Goal: Task Accomplishment & Management: Manage account settings

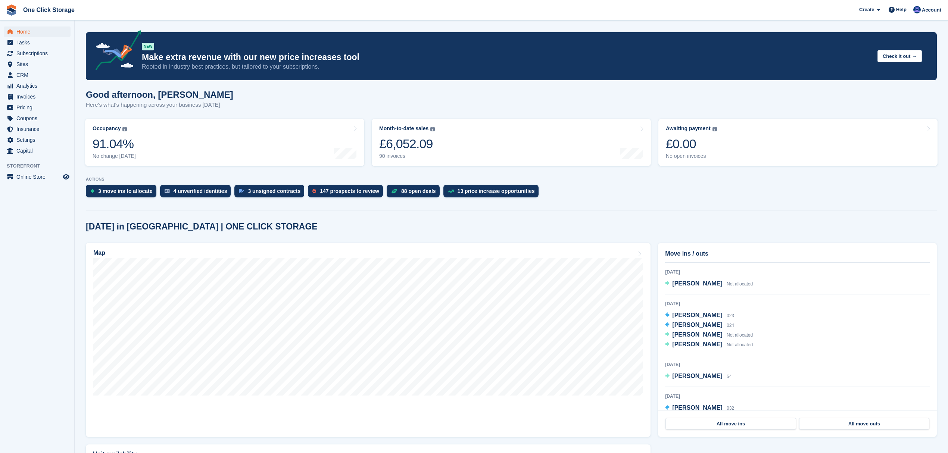
scroll to position [99, 0]
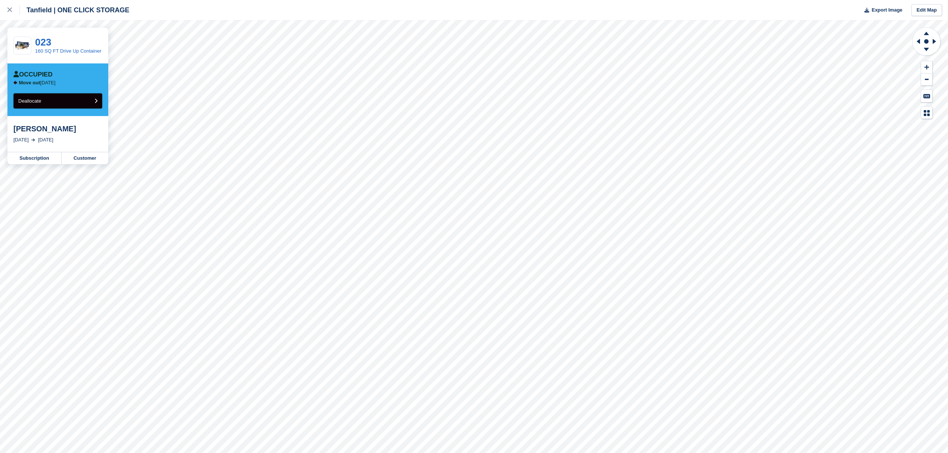
click at [80, 102] on button "Deallocate" at bounding box center [57, 100] width 89 height 15
click at [44, 103] on button "Deallocate" at bounding box center [57, 100] width 89 height 15
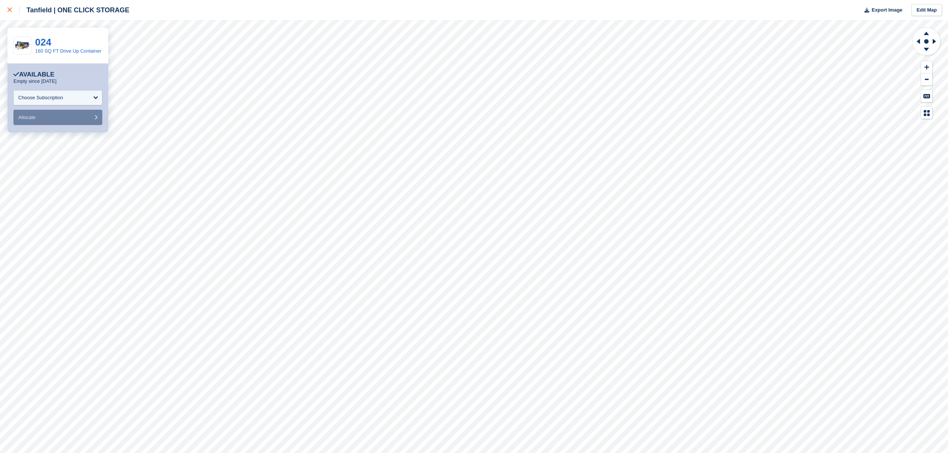
click at [12, 13] on div at bounding box center [13, 10] width 12 height 9
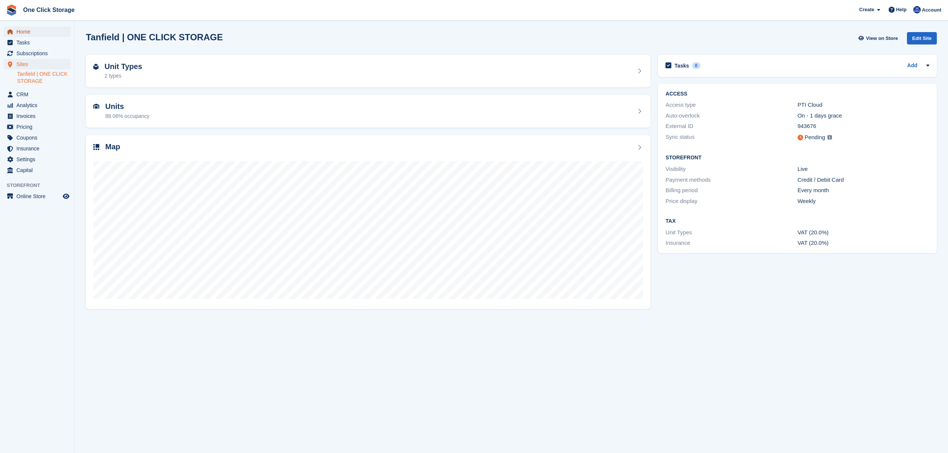
click at [31, 30] on span "Home" at bounding box center [38, 31] width 45 height 10
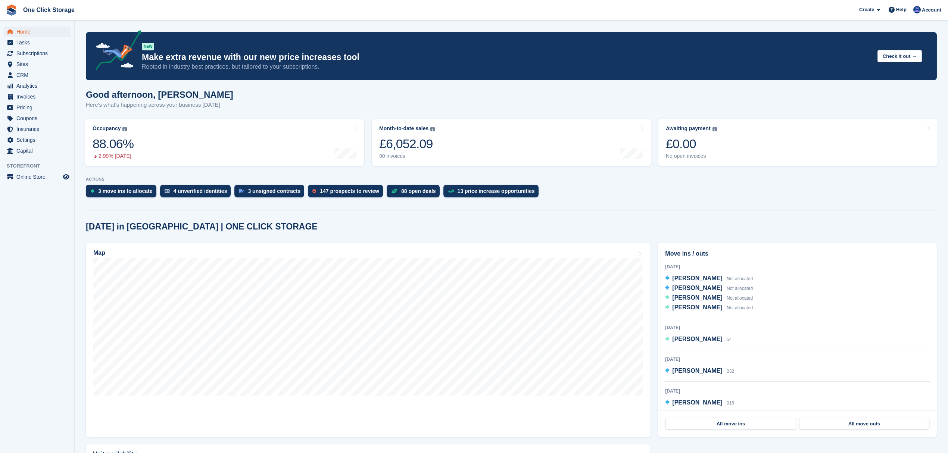
scroll to position [141, 0]
click at [701, 295] on span "[PERSON_NAME]" at bounding box center [697, 294] width 50 height 6
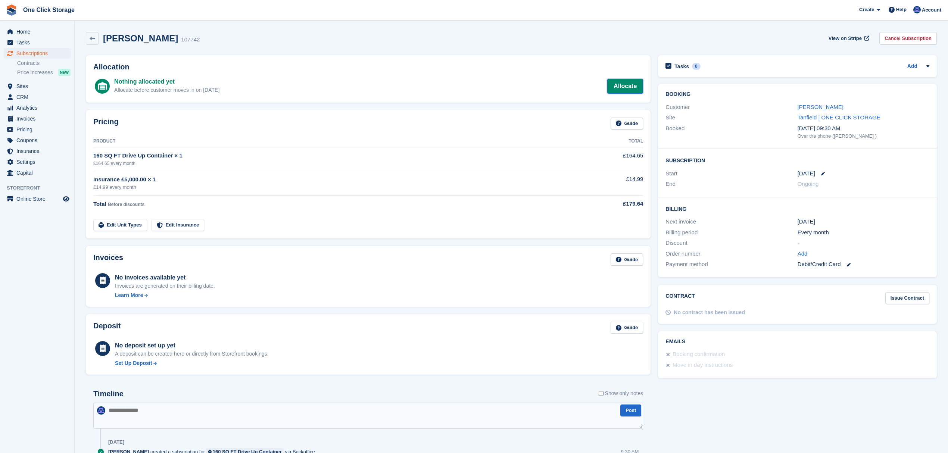
click at [621, 84] on link "Allocate" at bounding box center [625, 86] width 36 height 15
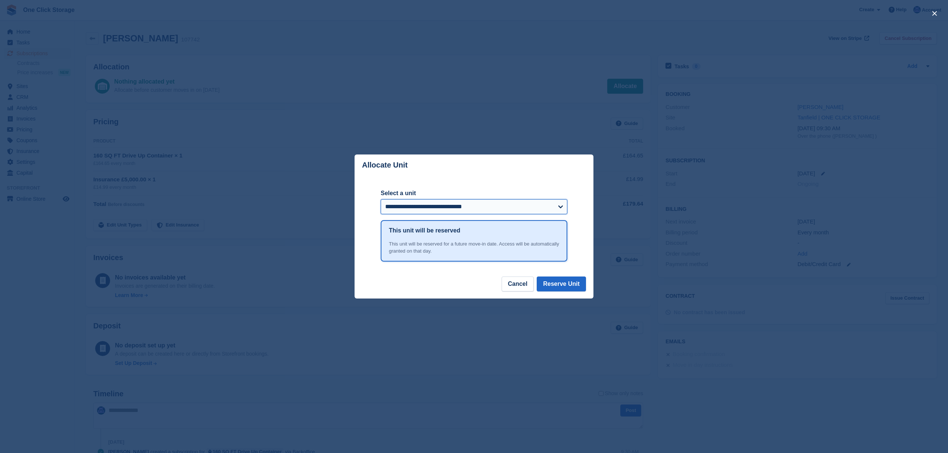
click at [452, 210] on select "**********" at bounding box center [474, 206] width 187 height 15
select select "******"
click at [381, 200] on select "**********" at bounding box center [474, 206] width 187 height 15
click at [571, 285] on button "Reserve Unit" at bounding box center [561, 284] width 49 height 15
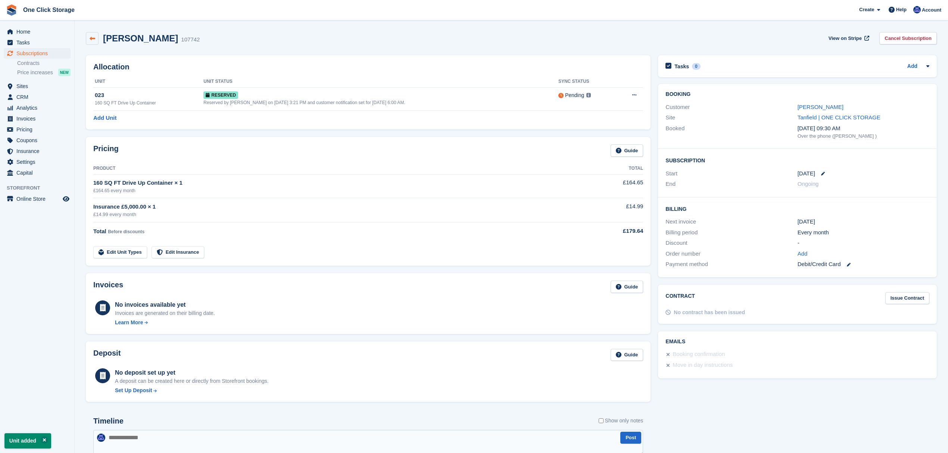
click at [94, 36] on icon at bounding box center [93, 39] width 6 height 6
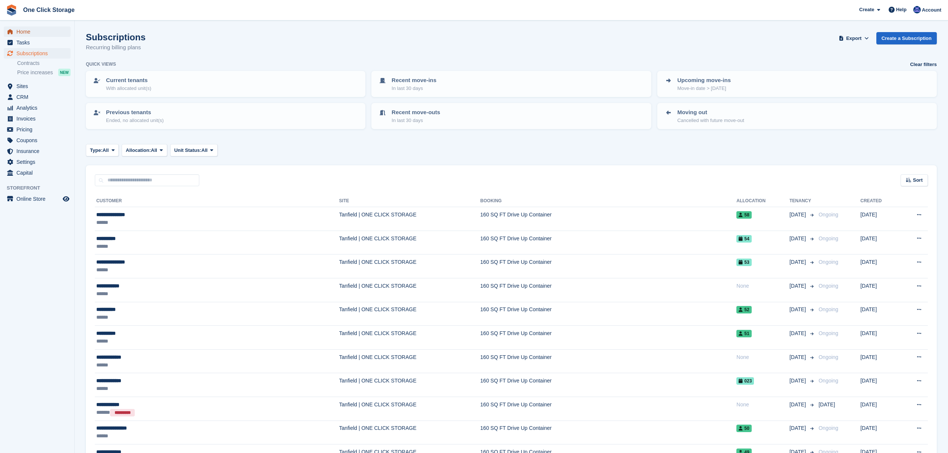
click at [32, 30] on span "Home" at bounding box center [38, 31] width 45 height 10
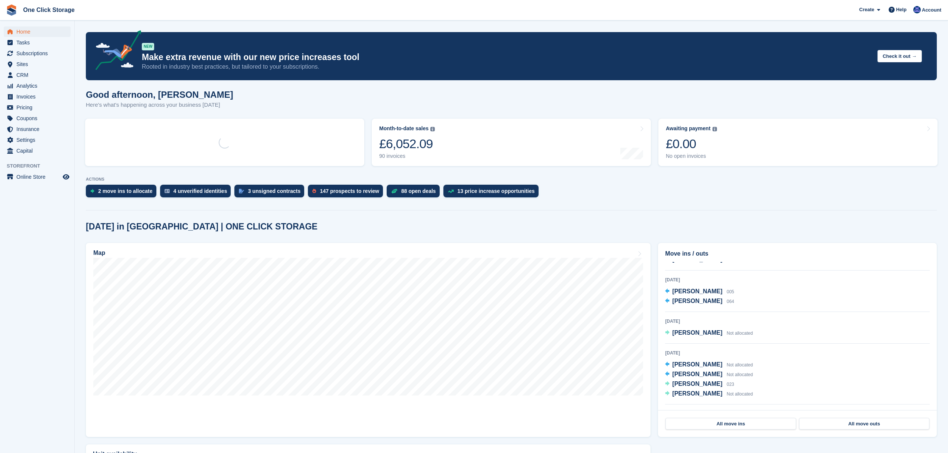
scroll to position [99, 0]
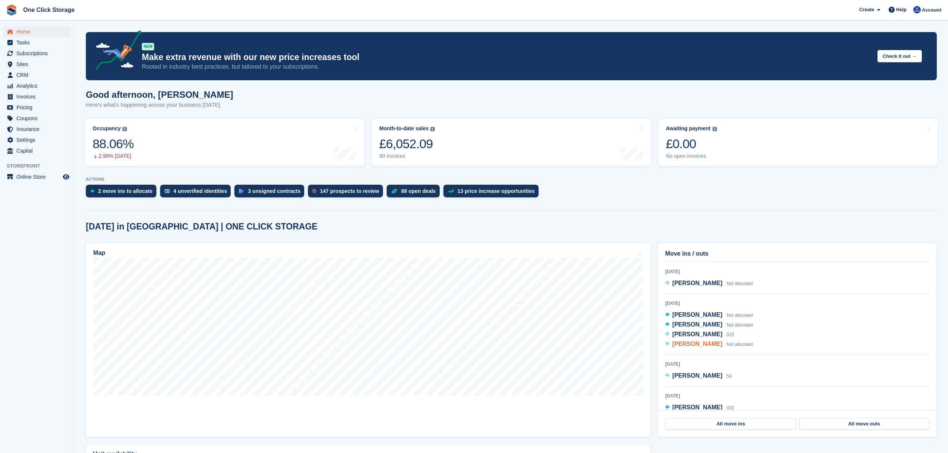
click at [709, 345] on span "[PERSON_NAME]" at bounding box center [697, 344] width 50 height 6
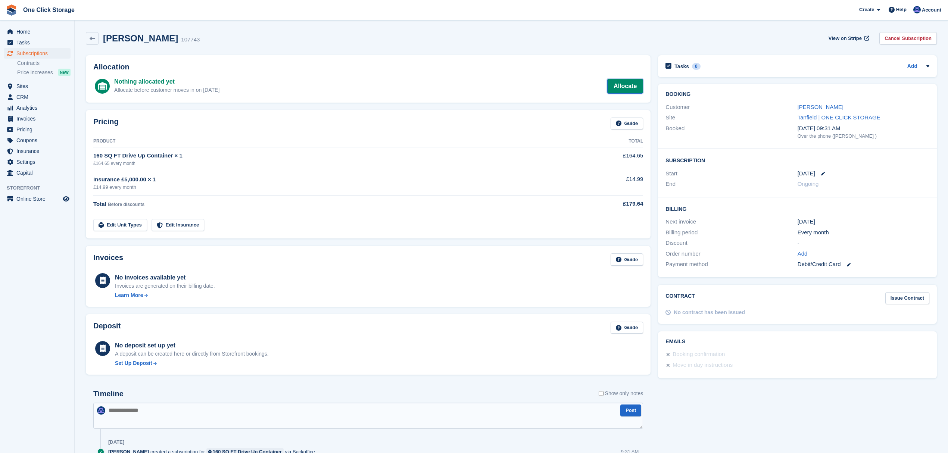
click at [625, 88] on link "Allocate" at bounding box center [625, 86] width 36 height 15
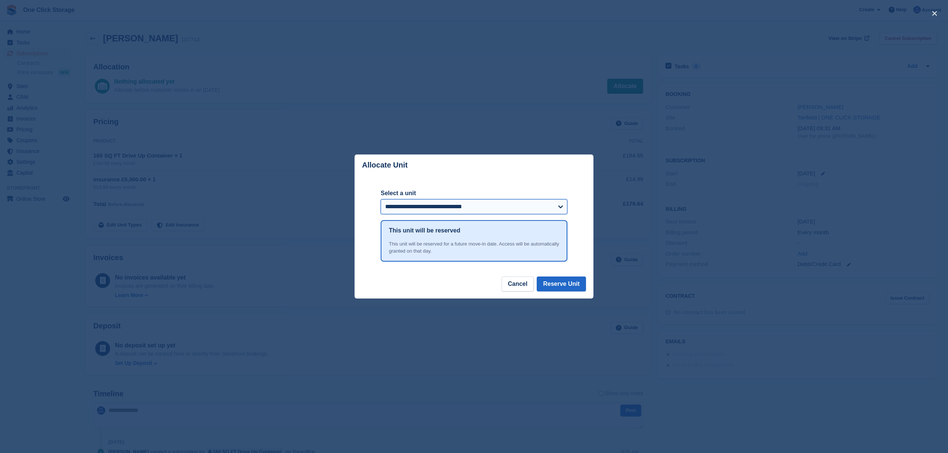
click at [448, 208] on select "**********" at bounding box center [474, 206] width 187 height 15
select select "******"
click at [381, 200] on select "**********" at bounding box center [474, 206] width 187 height 15
click at [568, 287] on button "Reserve Unit" at bounding box center [561, 284] width 49 height 15
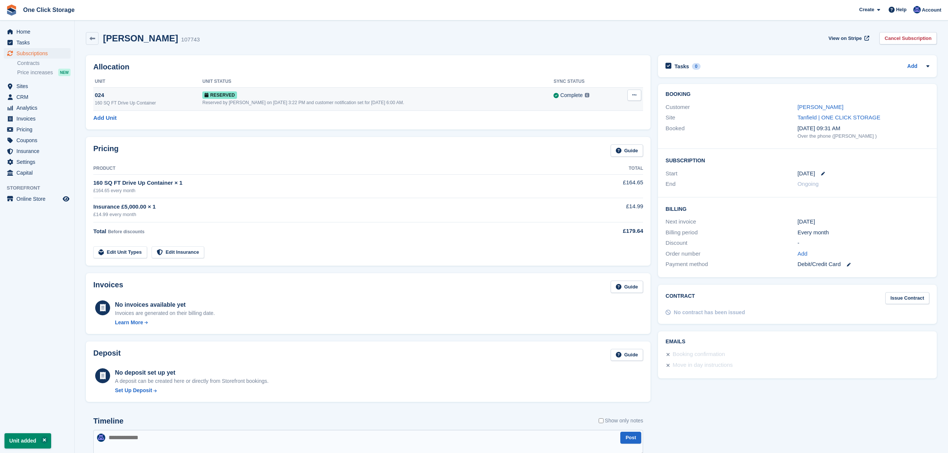
click at [632, 97] on icon at bounding box center [634, 95] width 4 height 5
click at [625, 109] on p "Grant Early Access" at bounding box center [605, 110] width 65 height 10
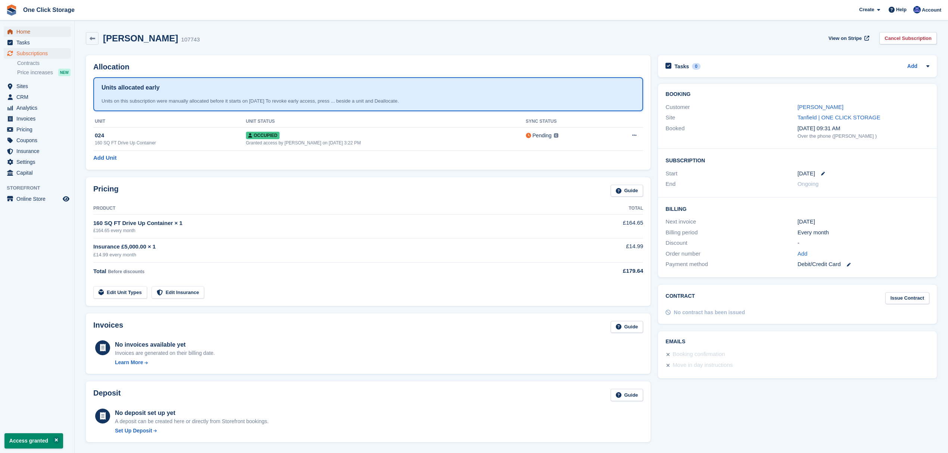
click at [41, 30] on span "Home" at bounding box center [38, 31] width 45 height 10
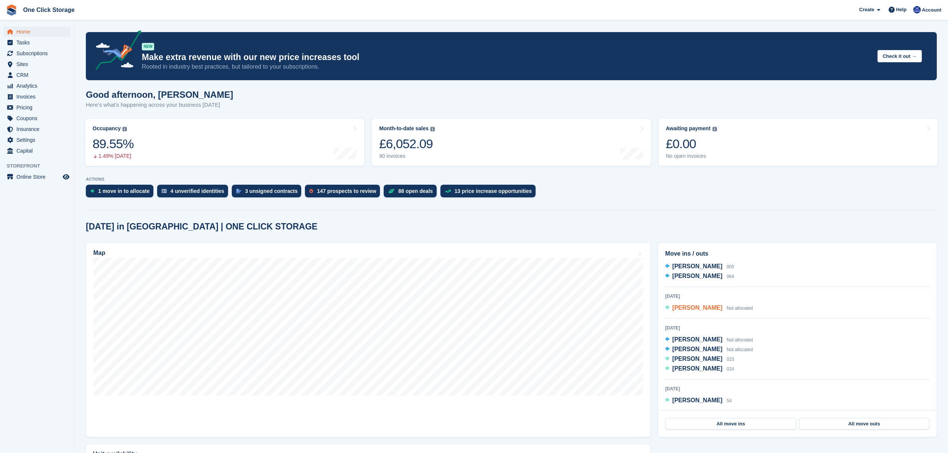
scroll to position [99, 0]
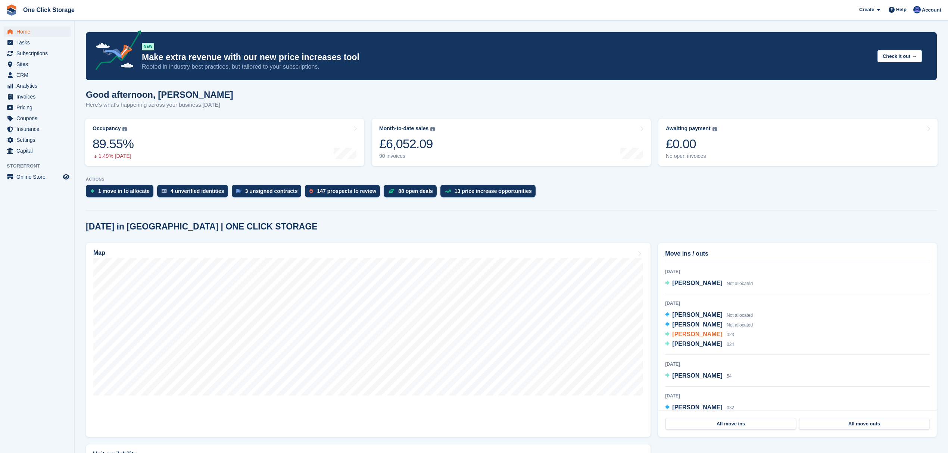
click at [693, 335] on span "Michael Brown" at bounding box center [697, 334] width 50 height 6
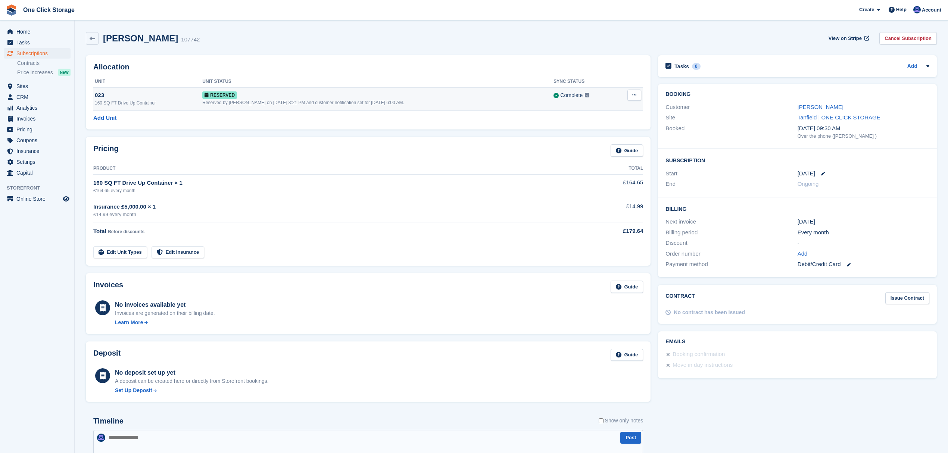
click at [635, 93] on icon at bounding box center [634, 95] width 4 height 5
click at [610, 106] on p "Grant Early Access" at bounding box center [605, 110] width 65 height 10
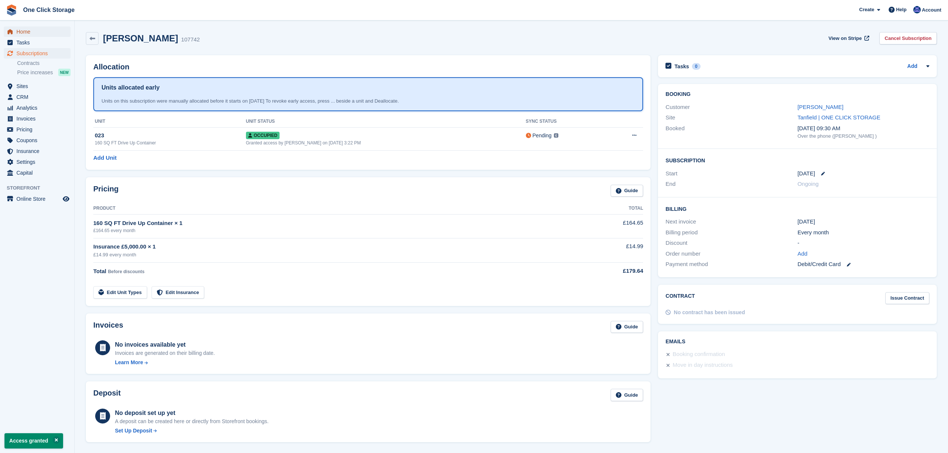
click at [18, 33] on span "Home" at bounding box center [38, 31] width 45 height 10
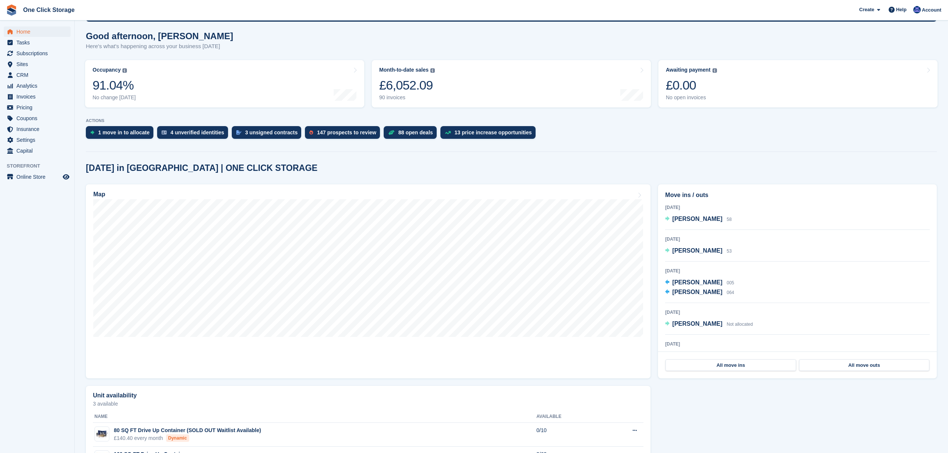
scroll to position [44, 0]
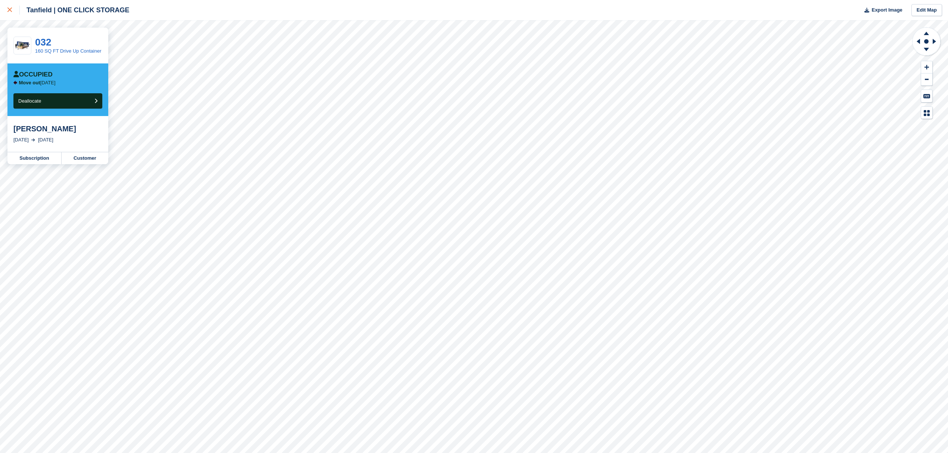
click at [6, 9] on link at bounding box center [10, 10] width 20 height 20
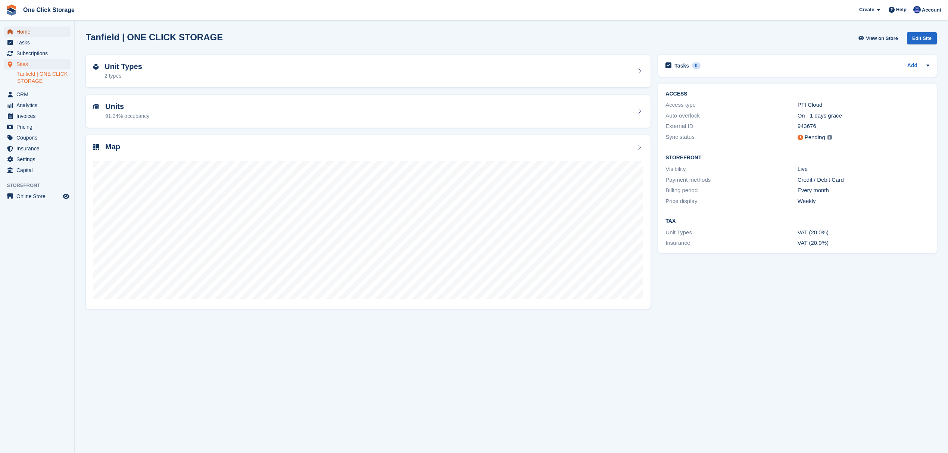
click at [20, 28] on span "Home" at bounding box center [38, 31] width 45 height 10
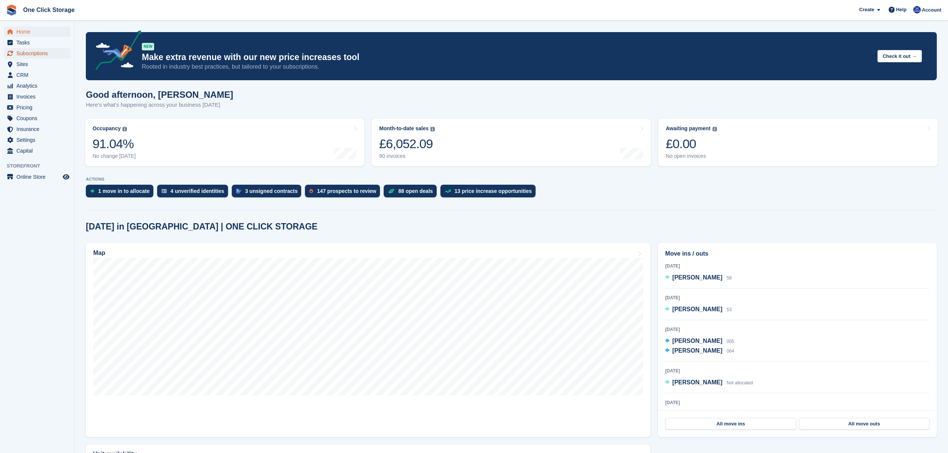
click at [40, 54] on span "Subscriptions" at bounding box center [38, 53] width 45 height 10
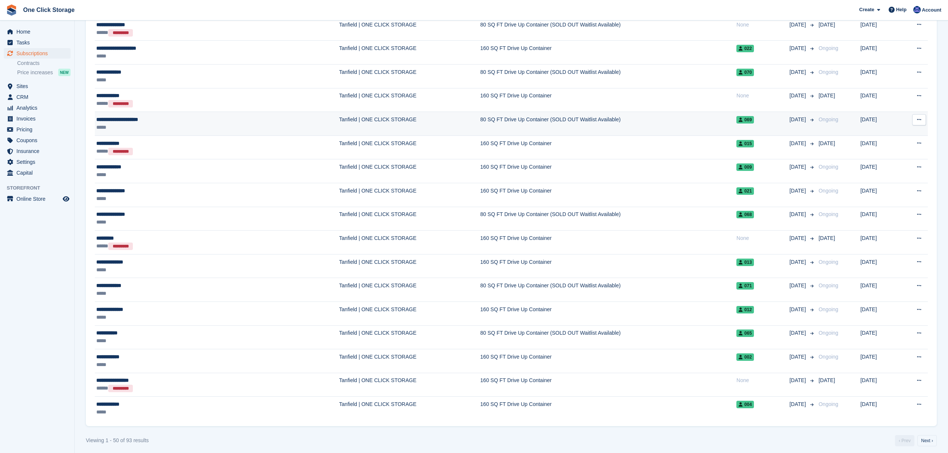
scroll to position [983, 0]
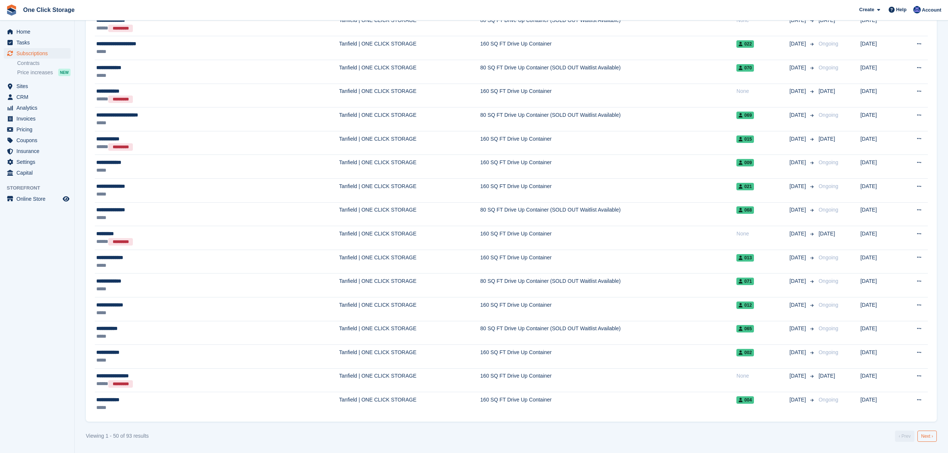
click at [932, 438] on link "Next ›" at bounding box center [926, 436] width 19 height 11
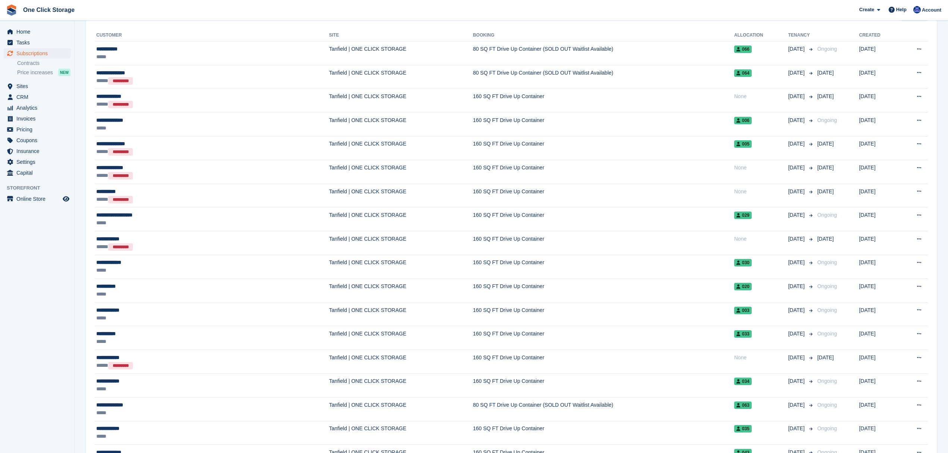
scroll to position [119, 0]
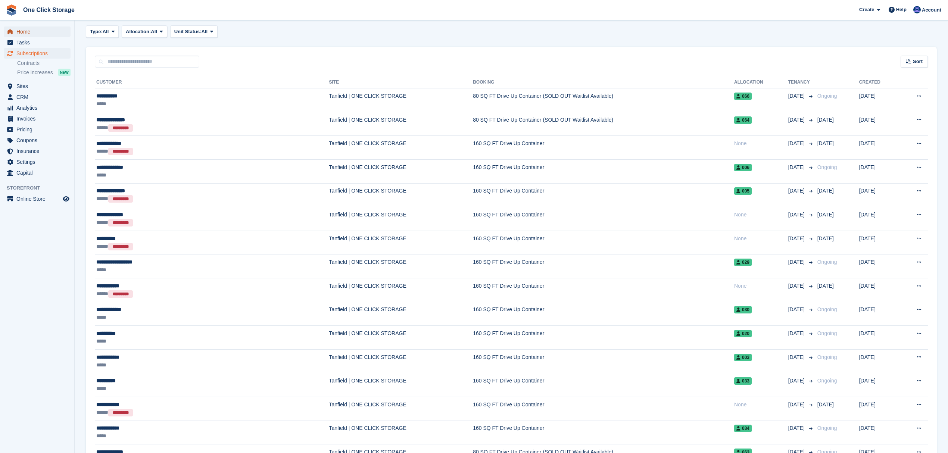
click at [34, 30] on span "Home" at bounding box center [38, 31] width 45 height 10
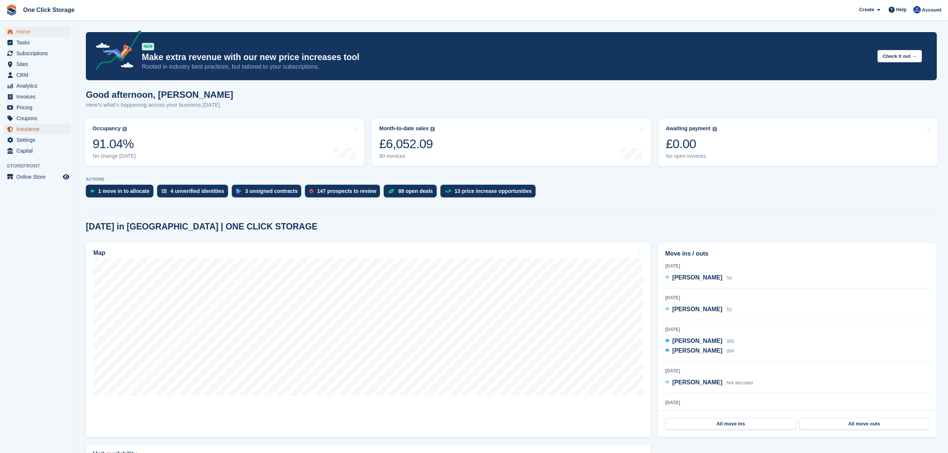
click at [34, 129] on span "Insurance" at bounding box center [38, 129] width 45 height 10
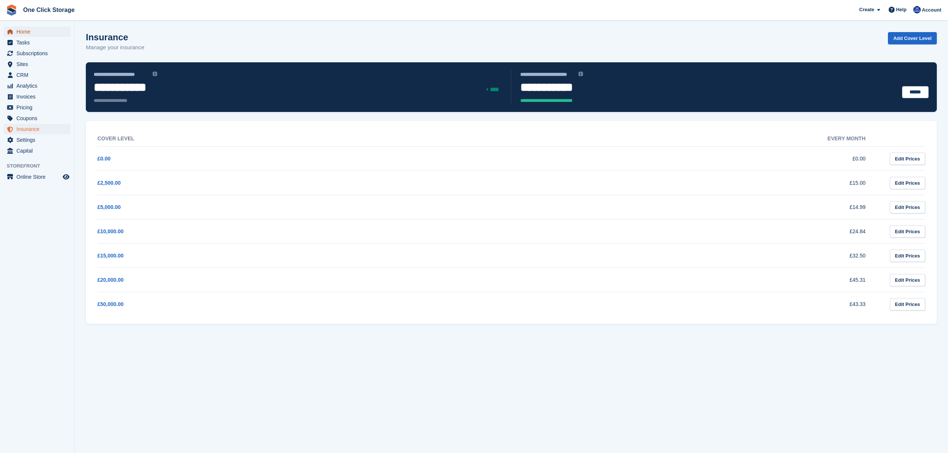
click at [27, 27] on span "Home" at bounding box center [38, 31] width 45 height 10
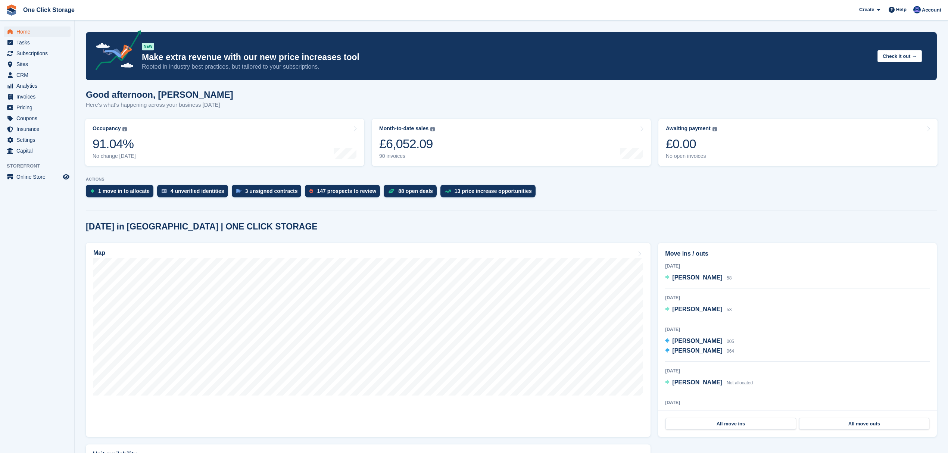
click at [315, 226] on div "[DATE] in [GEOGRAPHIC_DATA] | ONE CLICK STORAGE" at bounding box center [511, 227] width 851 height 10
